Goal: Find specific page/section: Find specific page/section

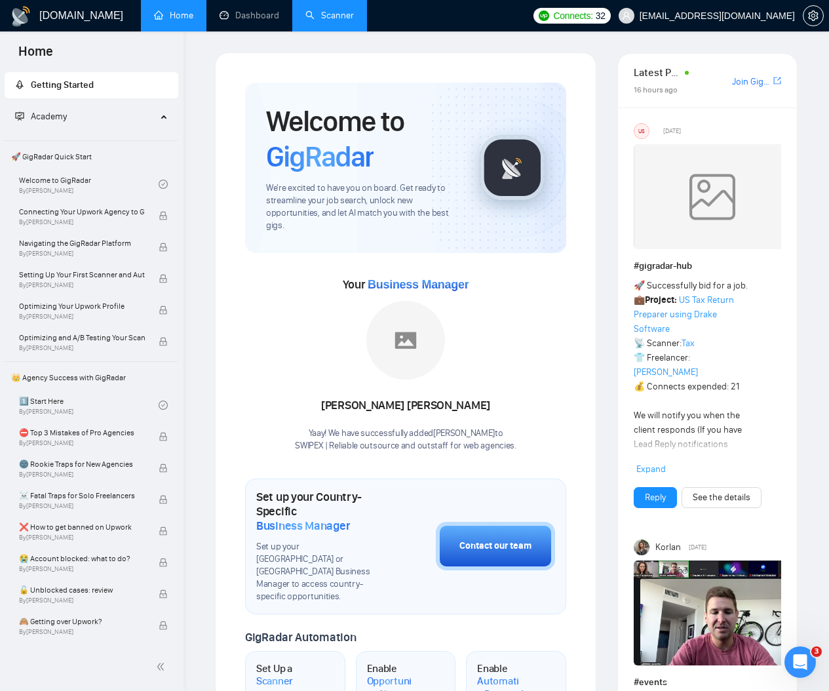
click at [319, 19] on link "Scanner" at bounding box center [330, 15] width 49 height 11
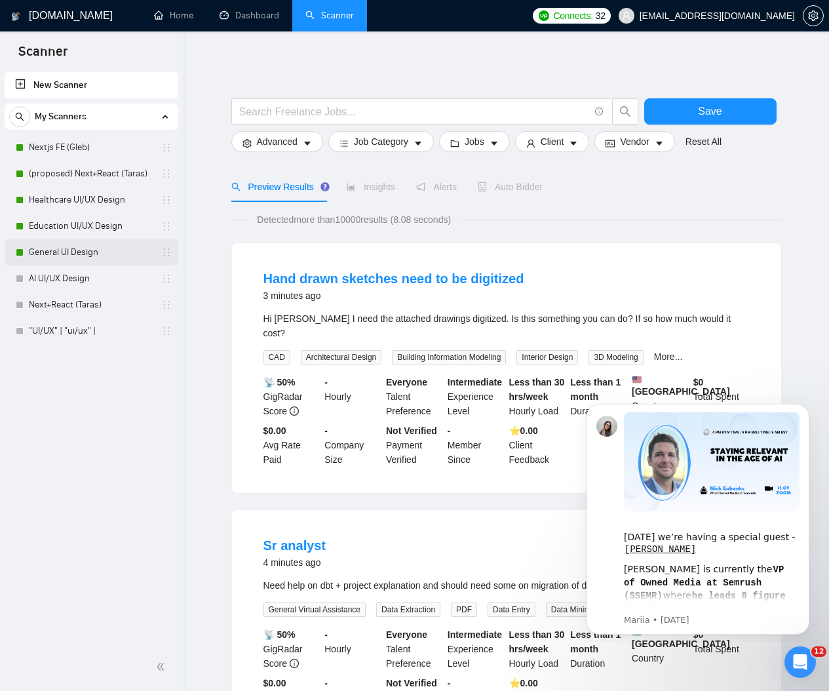
click at [65, 246] on link "General UI Design" at bounding box center [91, 252] width 125 height 26
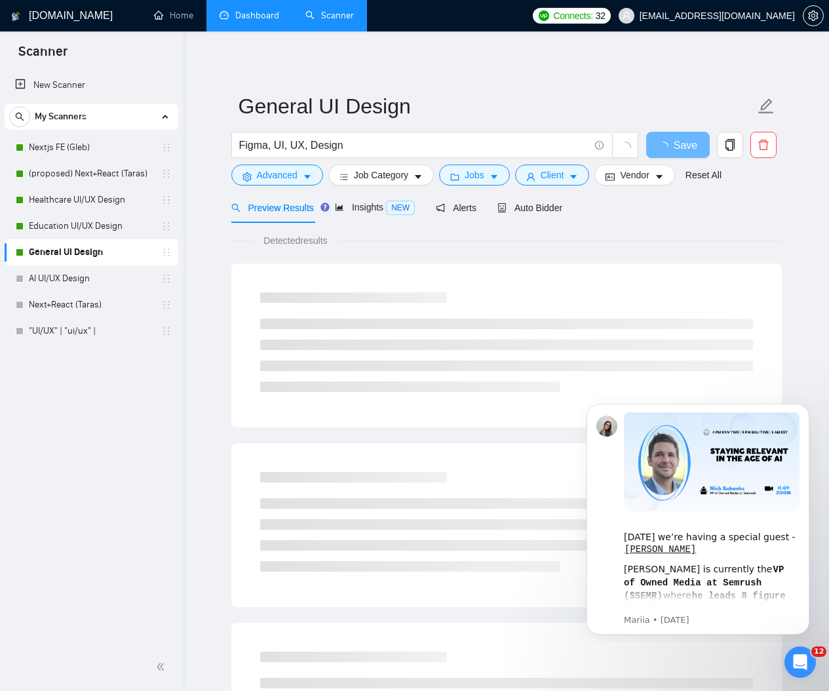
click at [267, 21] on link "Dashboard" at bounding box center [250, 15] width 60 height 11
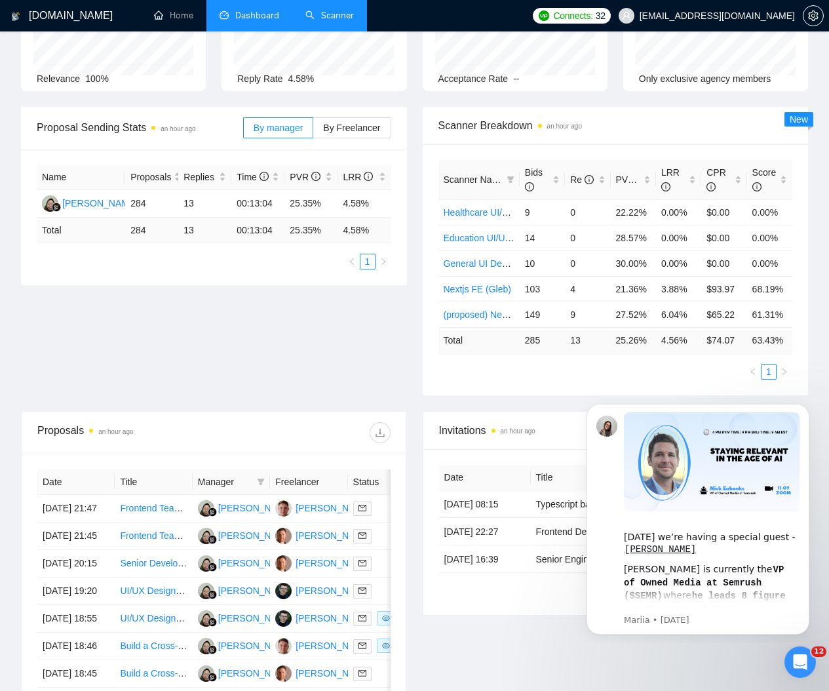
scroll to position [188, 0]
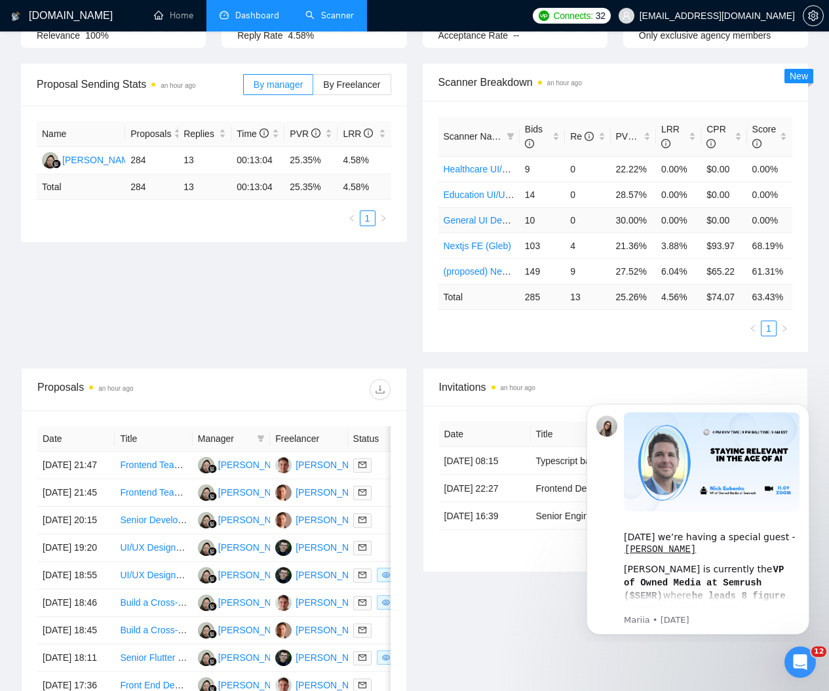
click at [532, 222] on td "10" at bounding box center [542, 220] width 45 height 26
click at [634, 221] on td "30.00%" at bounding box center [633, 220] width 45 height 26
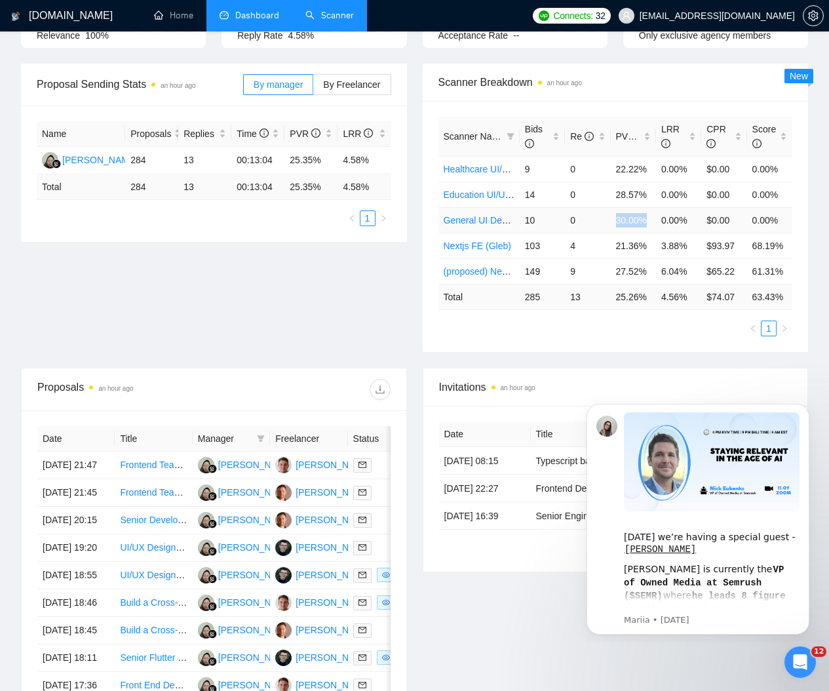
click at [623, 215] on td "30.00%" at bounding box center [633, 220] width 45 height 26
click at [637, 219] on td "30.00%" at bounding box center [633, 220] width 45 height 26
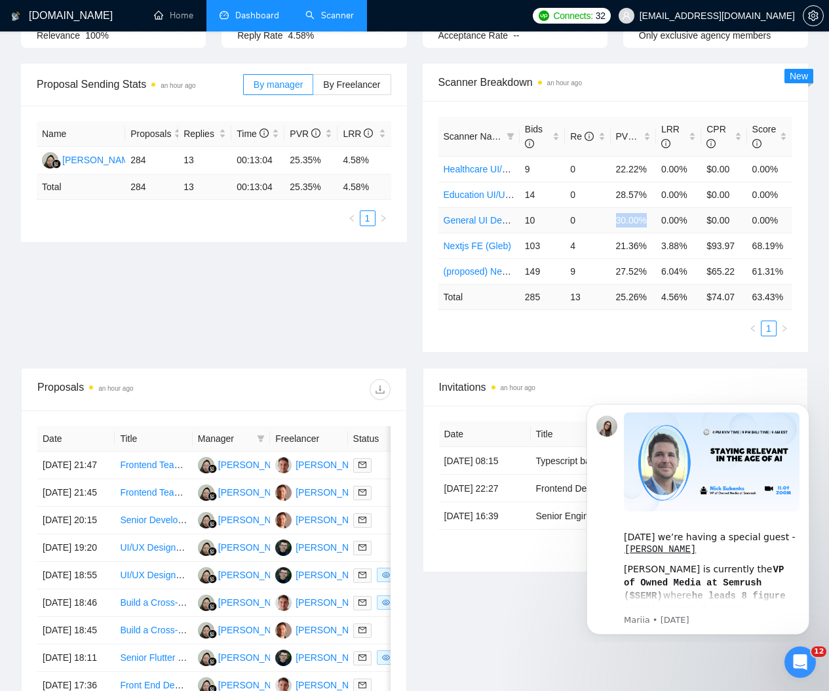
click at [637, 219] on td "30.00%" at bounding box center [633, 220] width 45 height 26
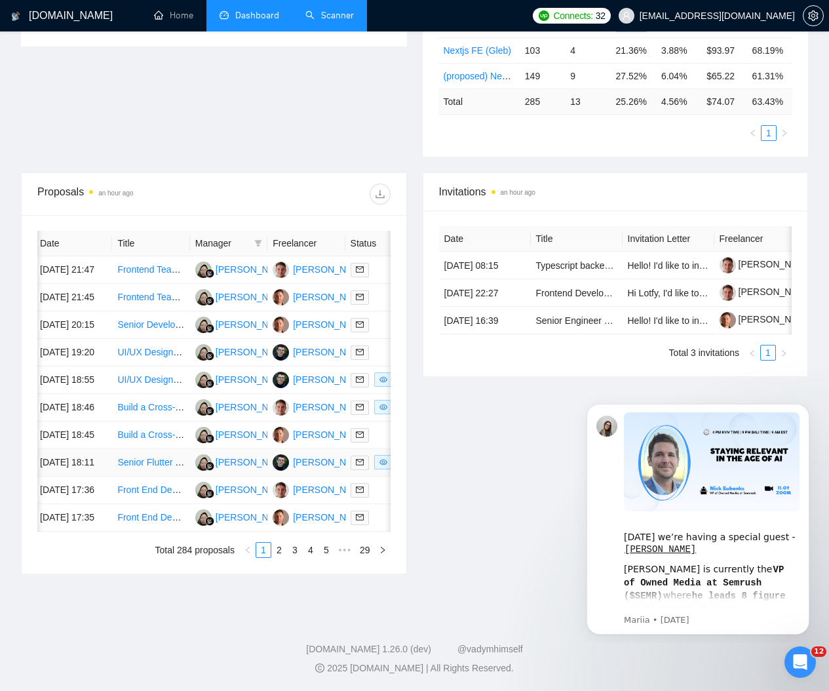
scroll to position [0, 0]
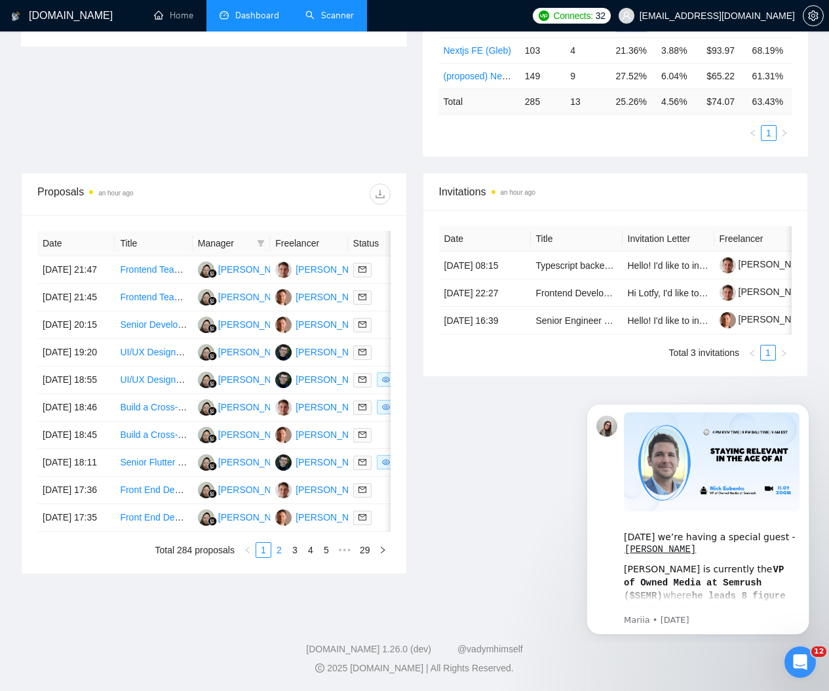
click at [277, 557] on link "2" at bounding box center [279, 550] width 14 height 14
